Goal: Information Seeking & Learning: Learn about a topic

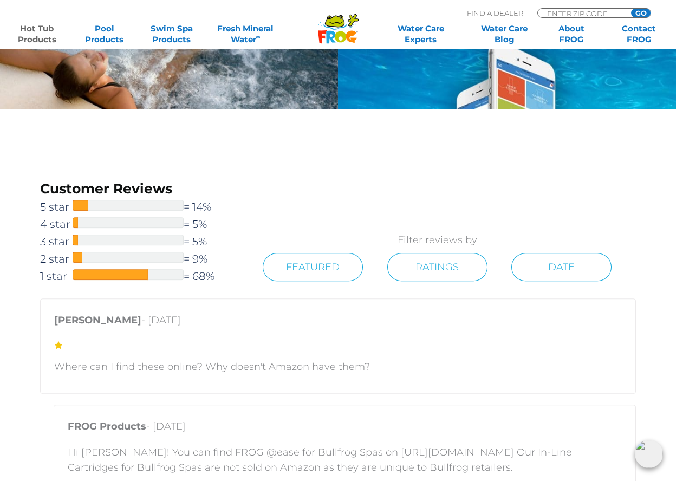
scroll to position [1789, 0]
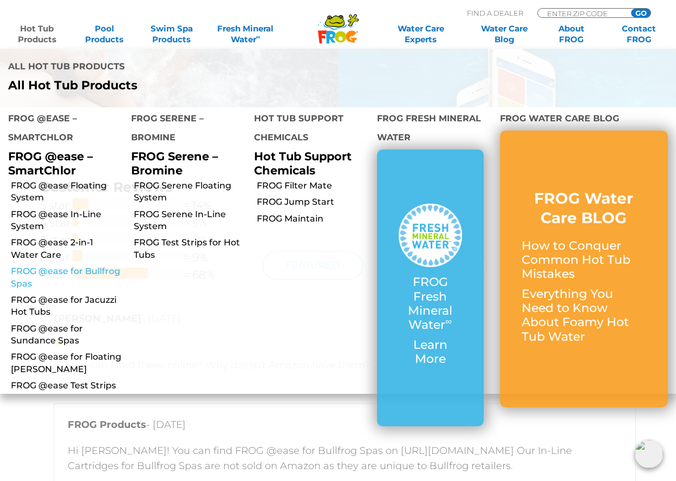
click at [69, 266] on link "FROG @ease for Bullfrog Spas" at bounding box center [67, 278] width 112 height 24
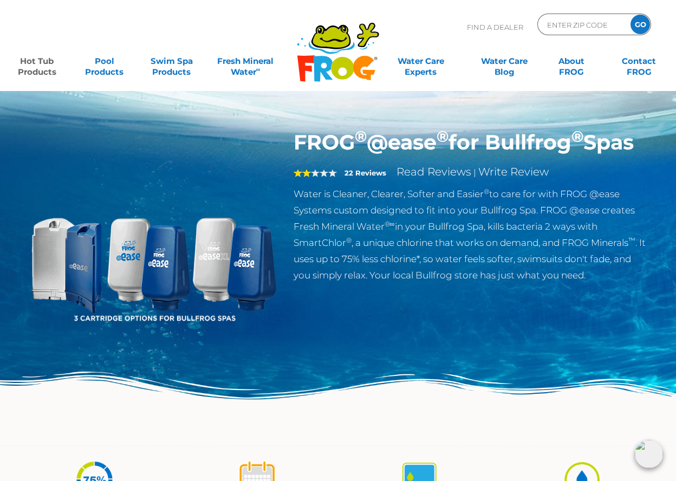
drag, startPoint x: 298, startPoint y: 140, endPoint x: 349, endPoint y: 161, distance: 55.0
click at [349, 155] on h1 "FROG ® @ease ® for Bullfrog ® Spas" at bounding box center [471, 142] width 354 height 25
drag, startPoint x: 349, startPoint y: 161, endPoint x: 330, endPoint y: 163, distance: 18.6
copy h1 "FROG ® @ease ® for Bullfrog ® Spas"
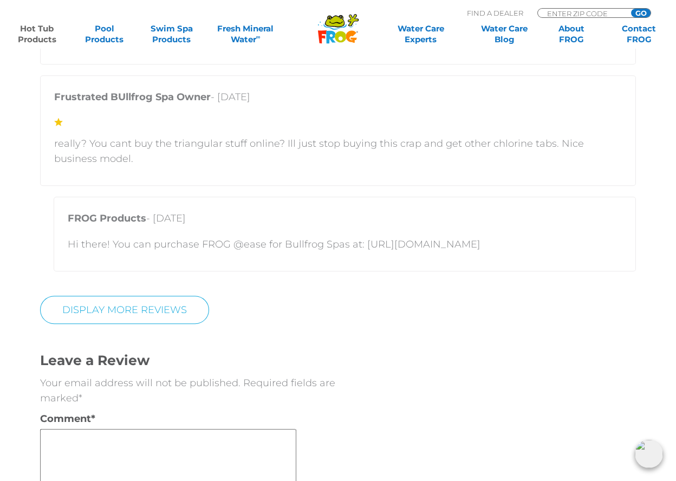
scroll to position [2548, 0]
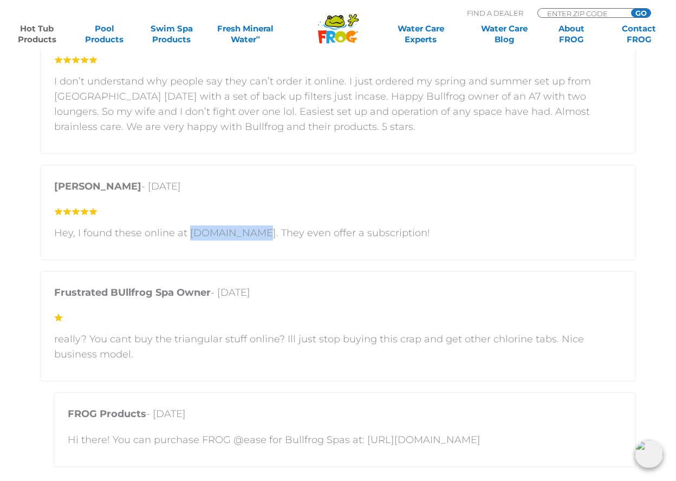
drag, startPoint x: 189, startPoint y: 231, endPoint x: 249, endPoint y: 229, distance: 60.2
click at [249, 229] on p "Hey, I found these online at [DOMAIN_NAME]. They even offer a subscription!" at bounding box center [338, 232] width 568 height 15
copy p "cleartub.com"
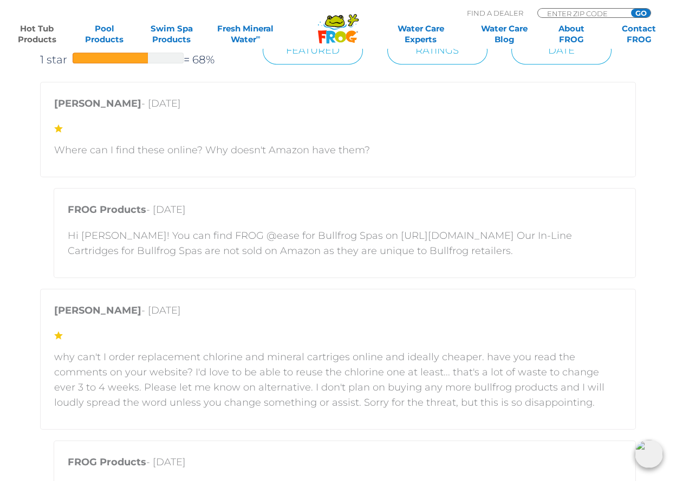
scroll to position [2006, 0]
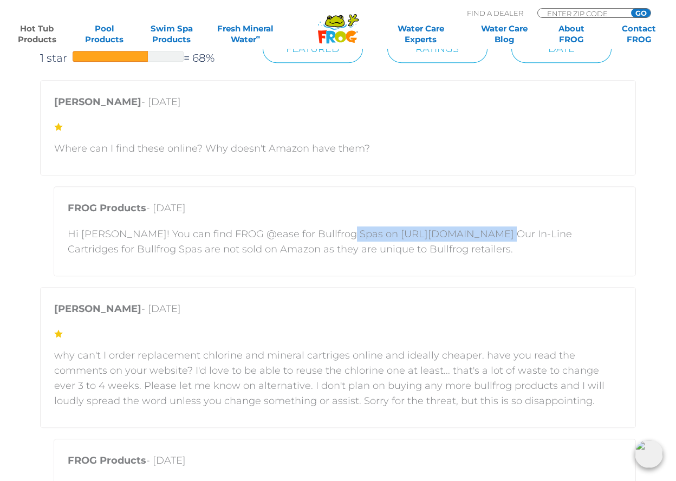
drag, startPoint x: 333, startPoint y: 234, endPoint x: 470, endPoint y: 227, distance: 136.8
click at [470, 227] on p "Hi [PERSON_NAME]! You can find FROG @ease for Bullfrog Spas on [URL][DOMAIN_NAM…" at bounding box center [345, 242] width 555 height 30
drag, startPoint x: 470, startPoint y: 227, endPoint x: 468, endPoint y: 234, distance: 7.2
